Goal: Obtain resource: Download file/media

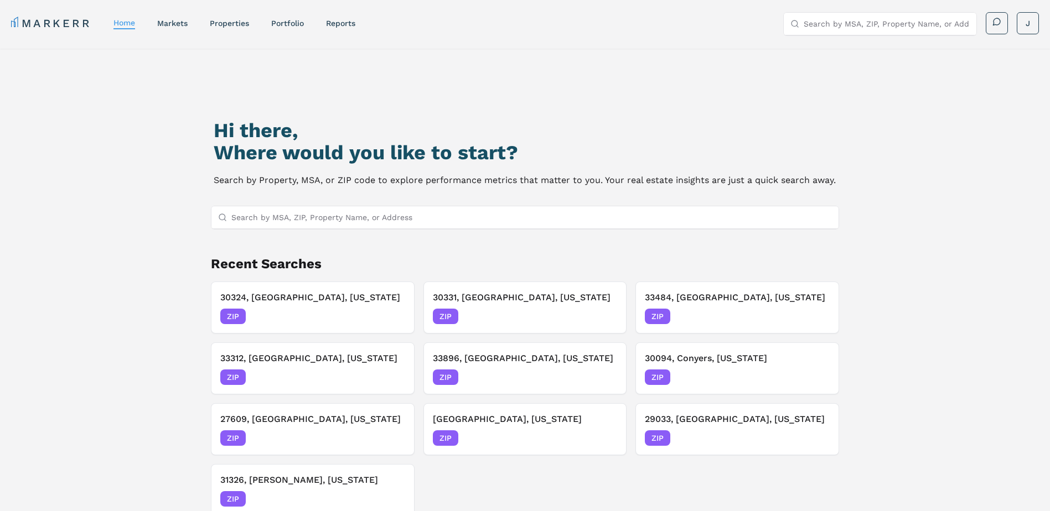
click at [287, 215] on input "Search by MSA, ZIP, Property Name, or Address" at bounding box center [531, 217] width 601 height 22
paste input "32128"
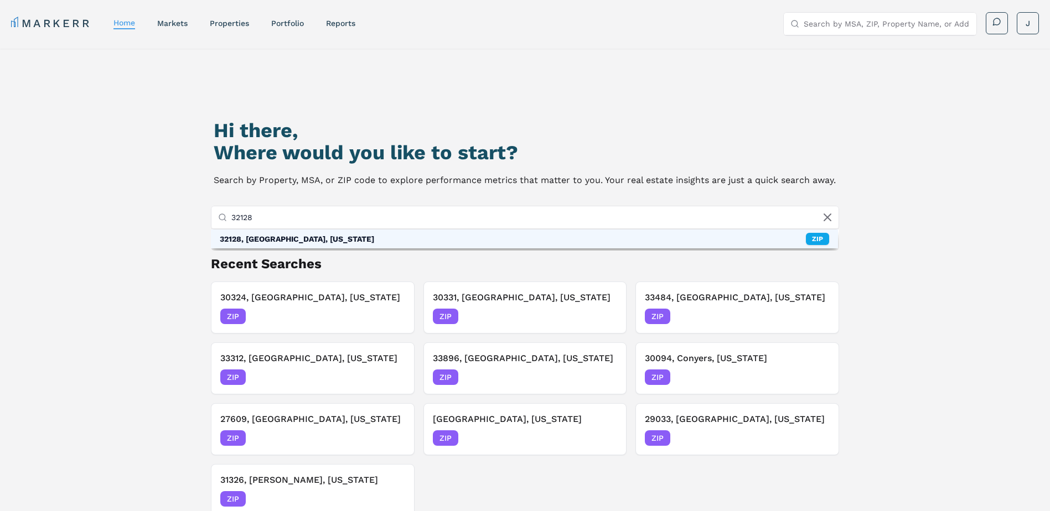
type input "32128"
click at [274, 238] on div "32128, [GEOGRAPHIC_DATA], [US_STATE]" at bounding box center [297, 239] width 154 height 11
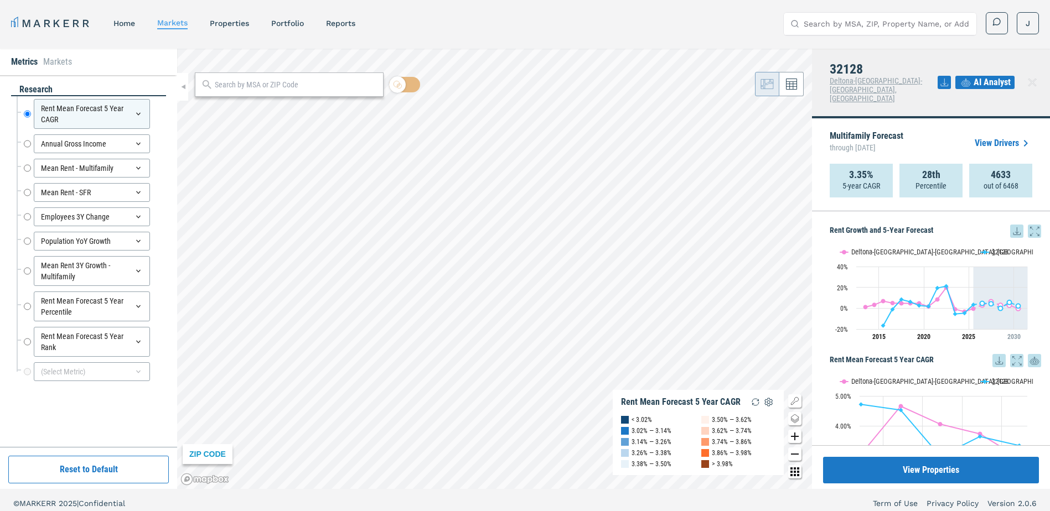
click at [1010, 225] on icon at bounding box center [1016, 231] width 13 height 13
click at [963, 294] on div "Download as XLS" at bounding box center [968, 294] width 64 height 11
click at [269, 86] on input "text" at bounding box center [296, 85] width 163 height 12
paste input "29414"
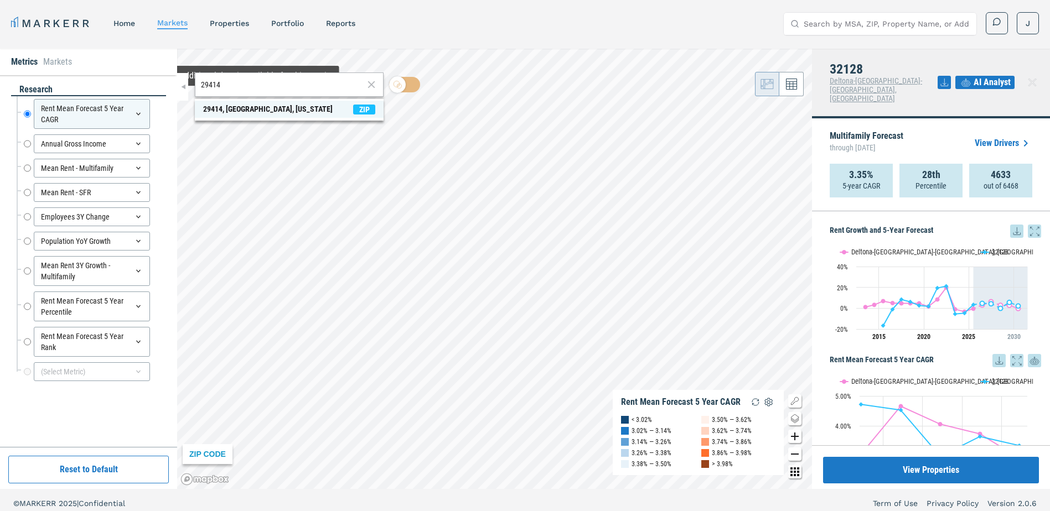
click at [245, 107] on div "29414, [GEOGRAPHIC_DATA], [US_STATE]" at bounding box center [267, 109] width 129 height 12
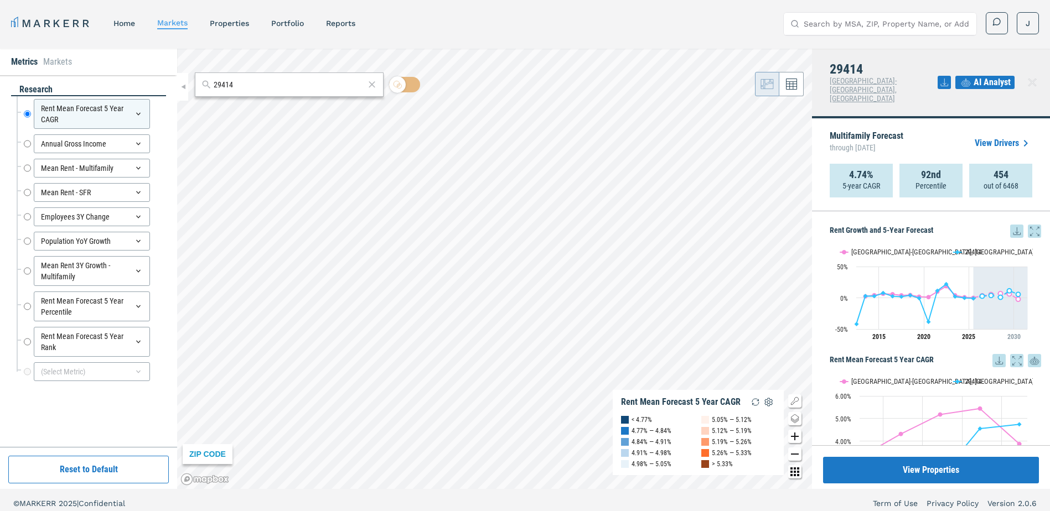
click at [1010, 225] on icon at bounding box center [1016, 231] width 13 height 13
click at [974, 288] on div "Download as XLS" at bounding box center [968, 284] width 64 height 11
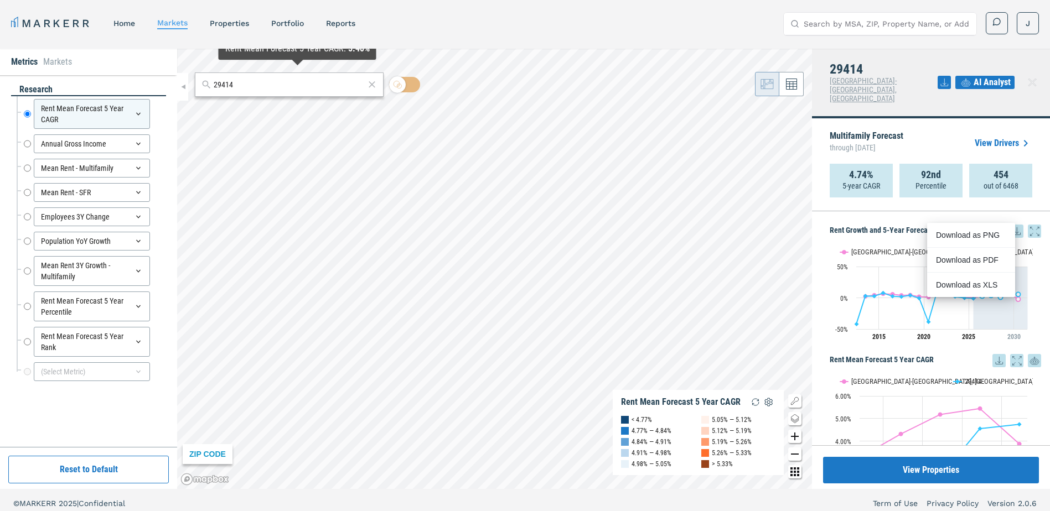
click at [276, 84] on input "29414" at bounding box center [289, 85] width 151 height 12
paste input "6"
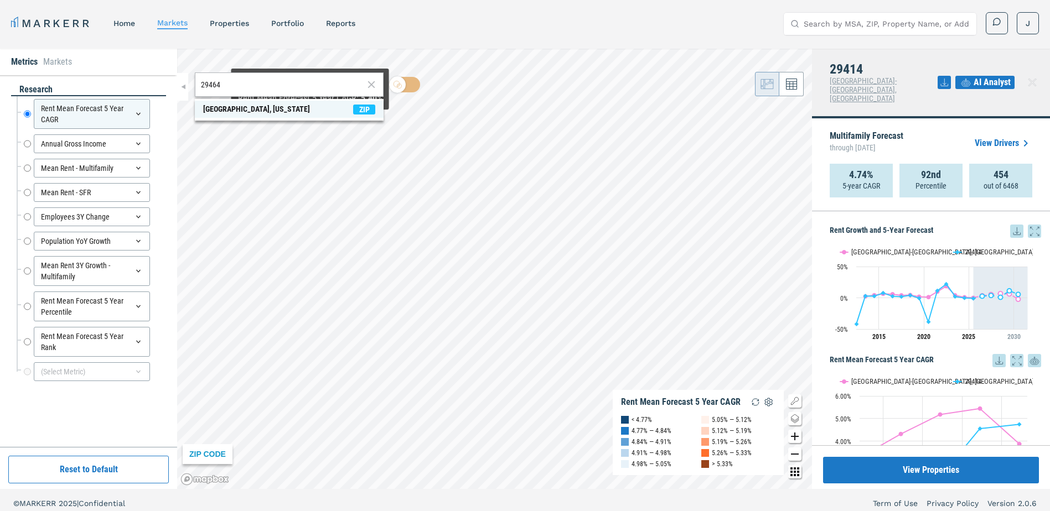
click at [310, 118] on span "[GEOGRAPHIC_DATA], [US_STATE] ZIP" at bounding box center [289, 109] width 189 height 17
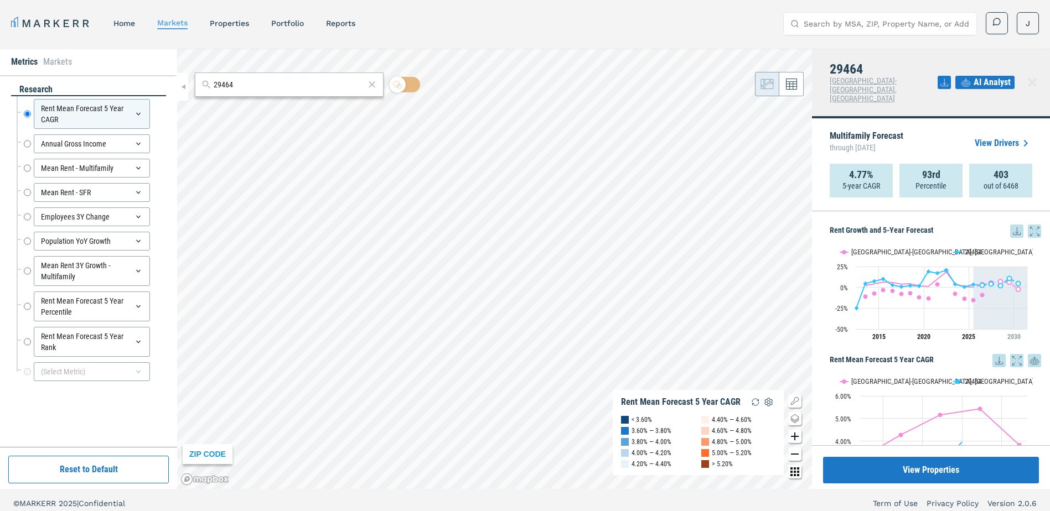
click at [1010, 225] on icon at bounding box center [1016, 231] width 13 height 13
click at [973, 284] on div "Download as XLS" at bounding box center [968, 284] width 64 height 11
click at [245, 85] on input "29464" at bounding box center [289, 85] width 151 height 12
paste input "8409"
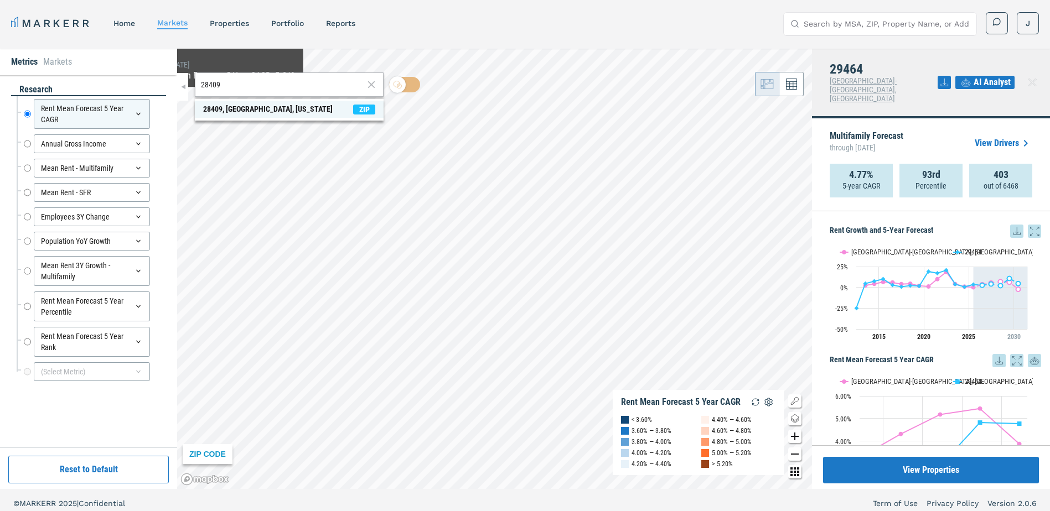
type input "28409"
click at [222, 109] on div "28409, [GEOGRAPHIC_DATA], [US_STATE]" at bounding box center [267, 109] width 129 height 12
